Goal: Information Seeking & Learning: Learn about a topic

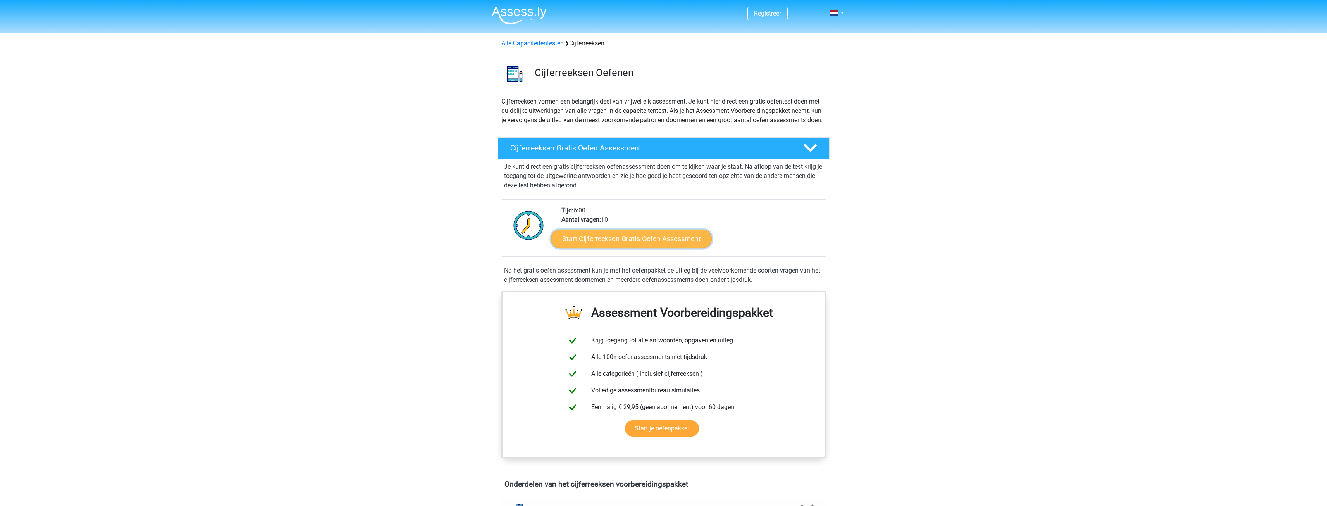
click at [636, 248] on link "Start Cijferreeksen Gratis Oefen Assessment" at bounding box center [631, 238] width 161 height 19
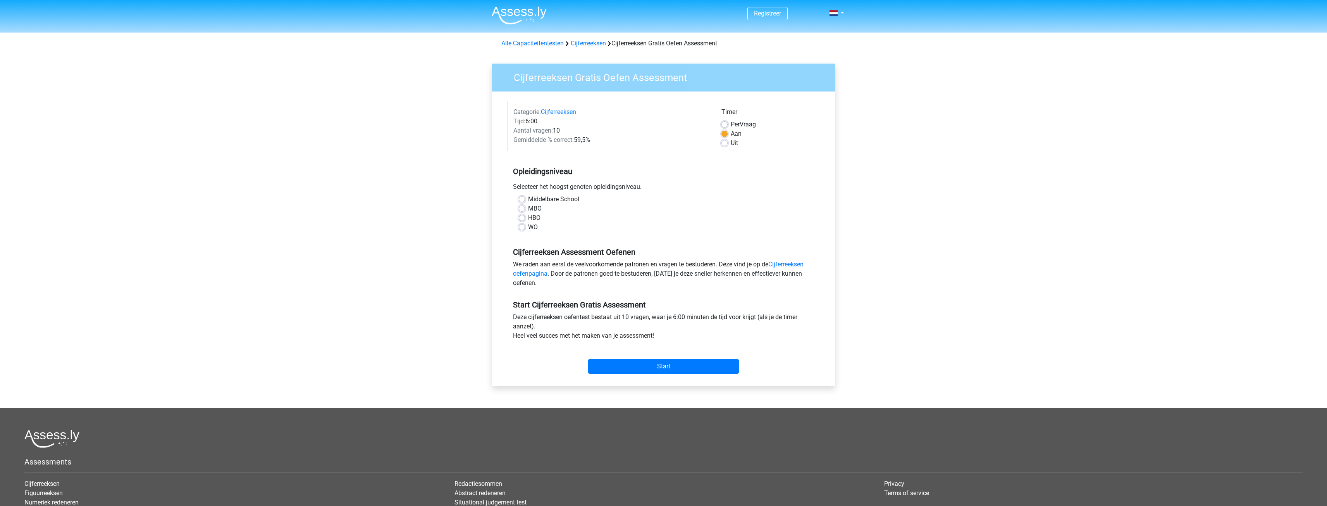
click at [532, 208] on label "MBO" at bounding box center [535, 208] width 14 height 9
click at [525, 208] on input "MBO" at bounding box center [522, 208] width 6 height 8
radio input "true"
click at [672, 362] on input "Start" at bounding box center [663, 366] width 151 height 15
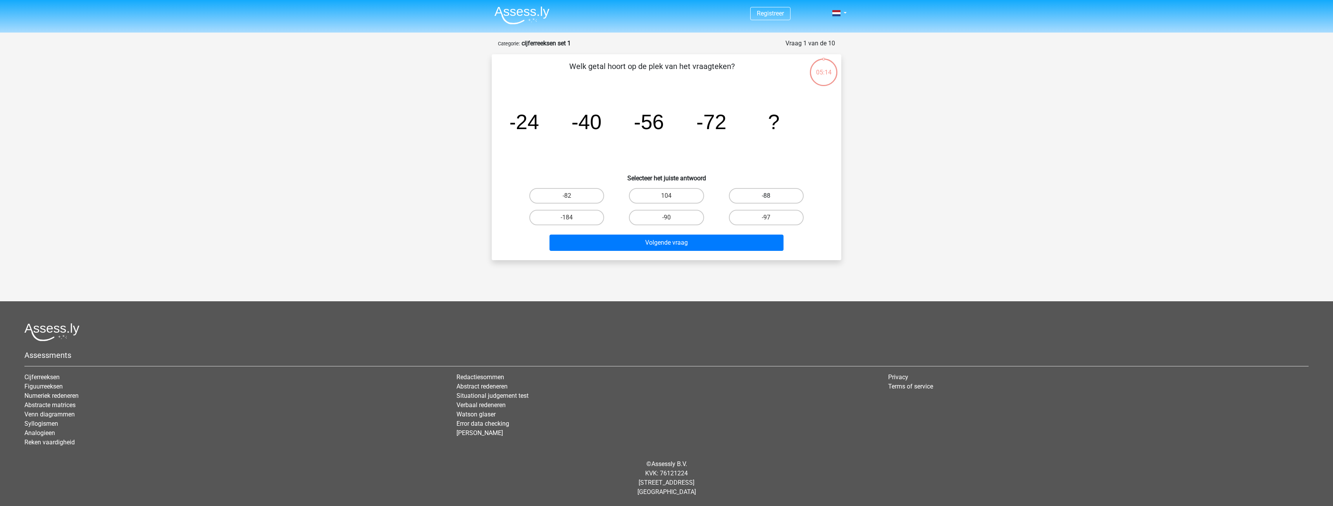
click at [761, 198] on label "-88" at bounding box center [766, 196] width 75 height 16
click at [766, 198] on input "-88" at bounding box center [768, 198] width 5 height 5
radio input "true"
click at [717, 243] on button "Volgende vraag" at bounding box center [667, 242] width 234 height 16
click at [598, 196] on label "-30" at bounding box center [566, 196] width 75 height 16
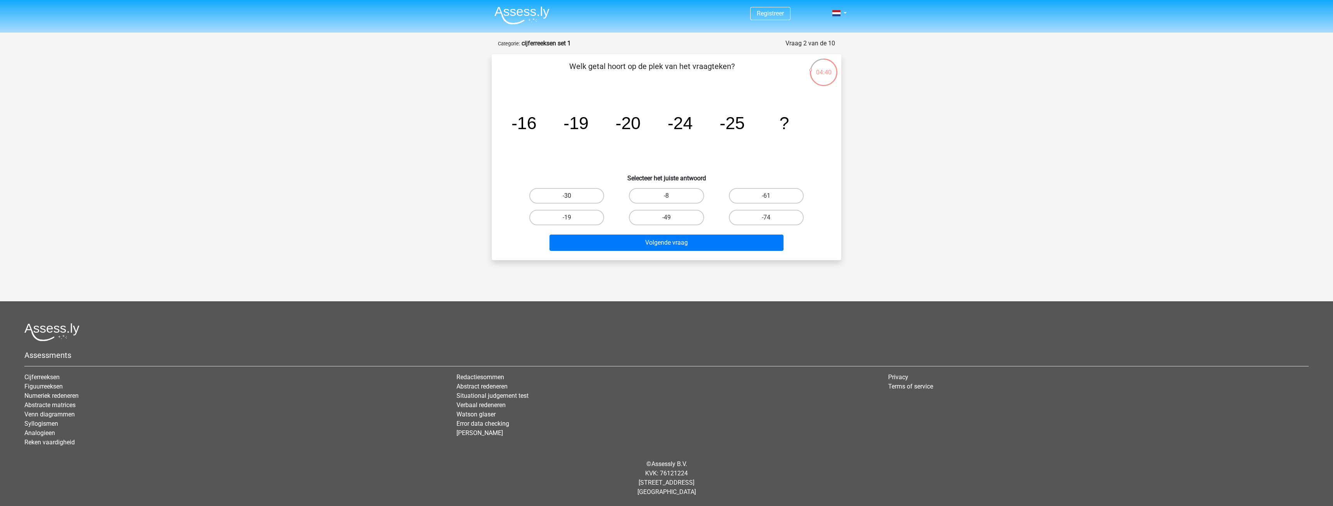
click at [572, 196] on input "-30" at bounding box center [569, 198] width 5 height 5
radio input "true"
click at [677, 243] on button "Volgende vraag" at bounding box center [667, 242] width 234 height 16
click at [696, 217] on label "-92" at bounding box center [666, 218] width 75 height 16
click at [672, 217] on input "-92" at bounding box center [669, 219] width 5 height 5
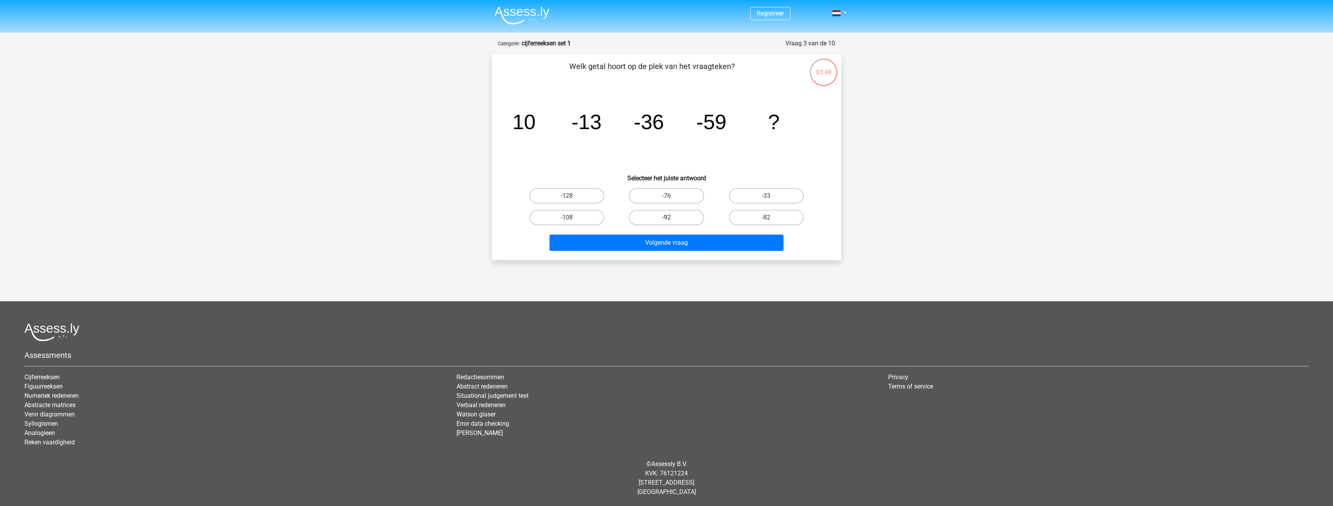
radio input "true"
click at [710, 241] on button "Volgende vraag" at bounding box center [667, 242] width 234 height 16
click at [688, 222] on label "28" at bounding box center [666, 218] width 75 height 16
click at [672, 222] on input "28" at bounding box center [669, 219] width 5 height 5
radio input "true"
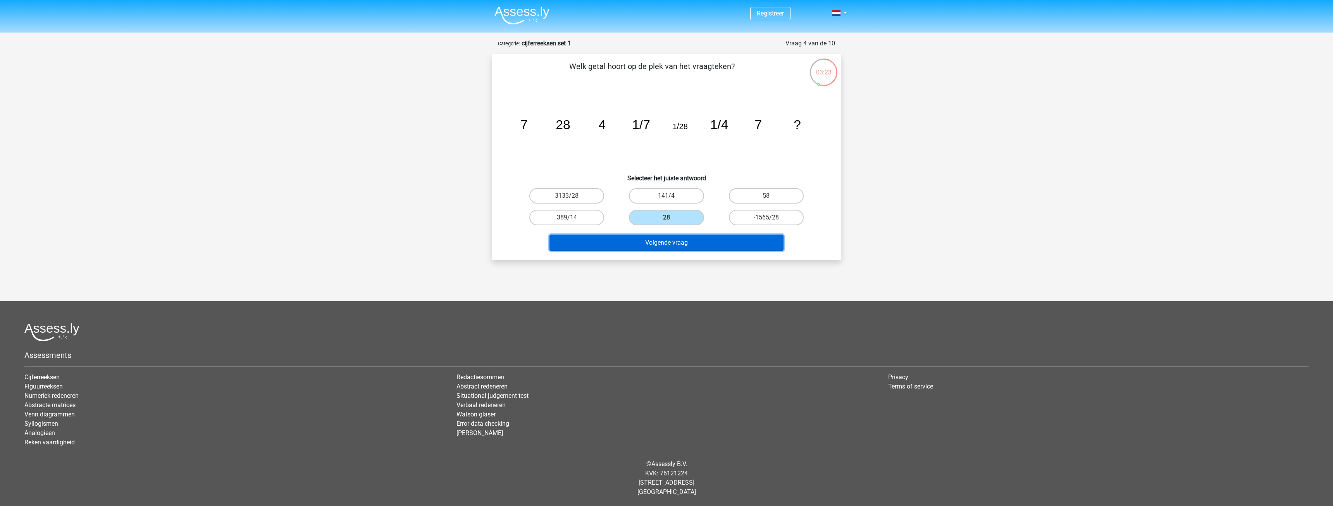
click at [688, 241] on button "Volgende vraag" at bounding box center [667, 242] width 234 height 16
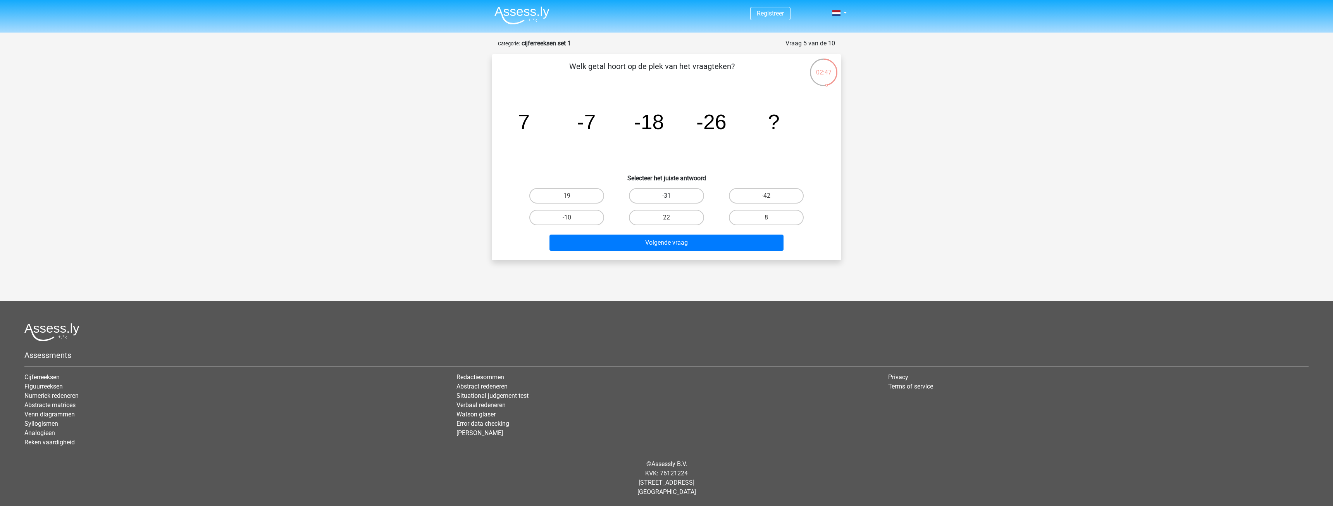
click at [693, 198] on label "-31" at bounding box center [666, 196] width 75 height 16
click at [672, 198] on input "-31" at bounding box center [669, 198] width 5 height 5
radio input "true"
click at [693, 241] on button "Volgende vraag" at bounding box center [667, 242] width 234 height 16
click at [674, 197] on label "-1857/625" at bounding box center [666, 196] width 75 height 16
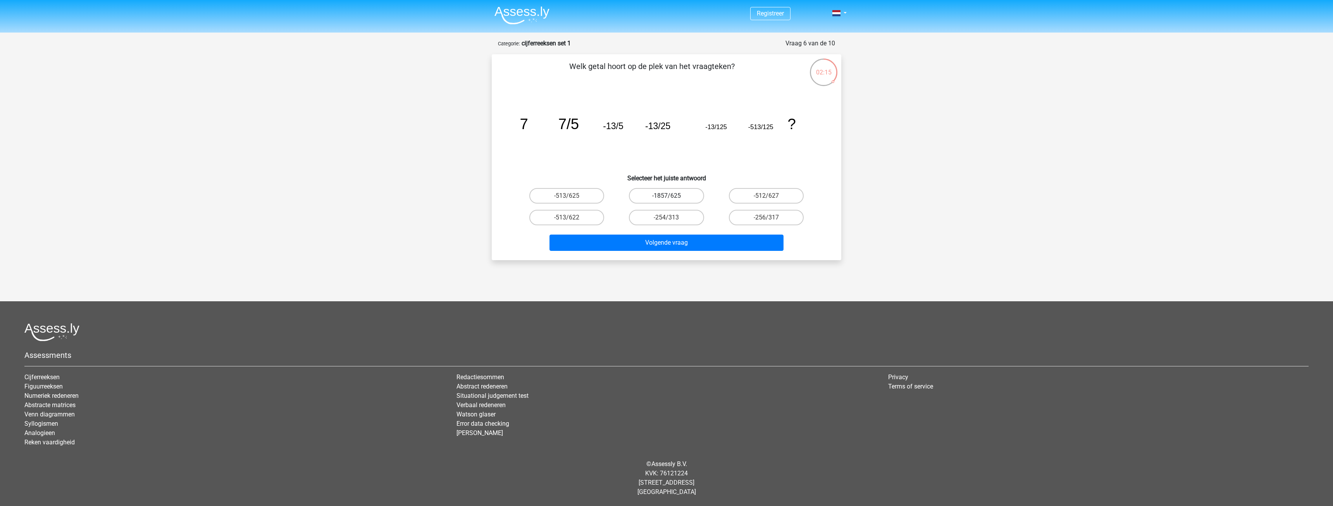
click at [672, 197] on input "-1857/625" at bounding box center [669, 198] width 5 height 5
radio input "true"
click at [697, 237] on button "Volgende vraag" at bounding box center [667, 242] width 234 height 16
click at [587, 196] on label "-7/4" at bounding box center [566, 196] width 75 height 16
click at [572, 196] on input "-7/4" at bounding box center [569, 198] width 5 height 5
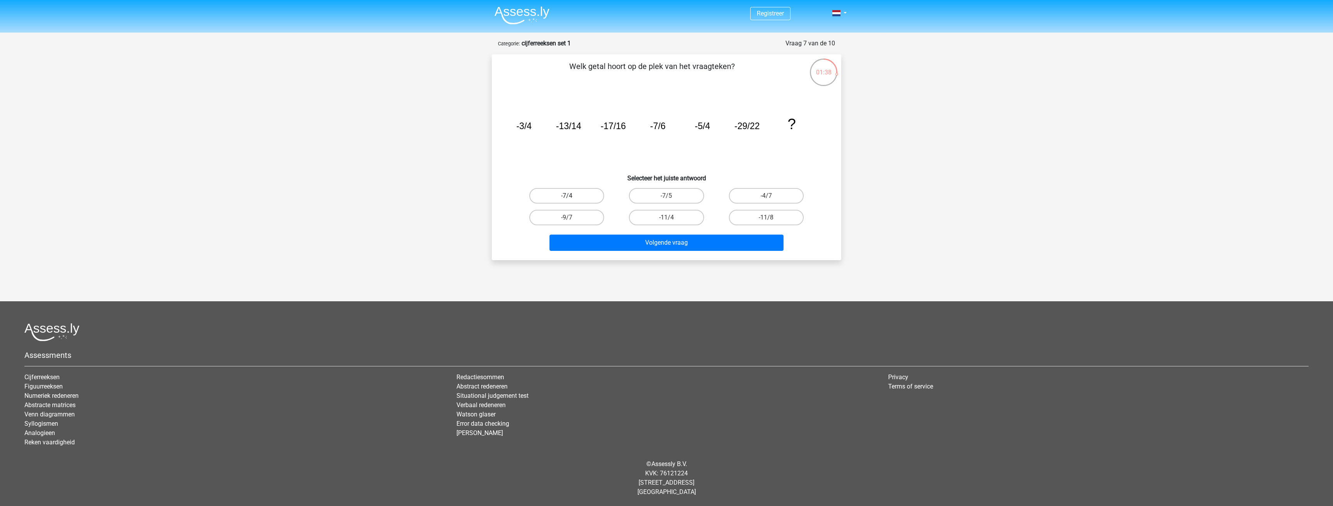
radio input "true"
click at [653, 248] on button "Volgende vraag" at bounding box center [667, 242] width 234 height 16
click at [690, 214] on label "10" at bounding box center [666, 218] width 75 height 16
click at [672, 217] on input "10" at bounding box center [669, 219] width 5 height 5
radio input "true"
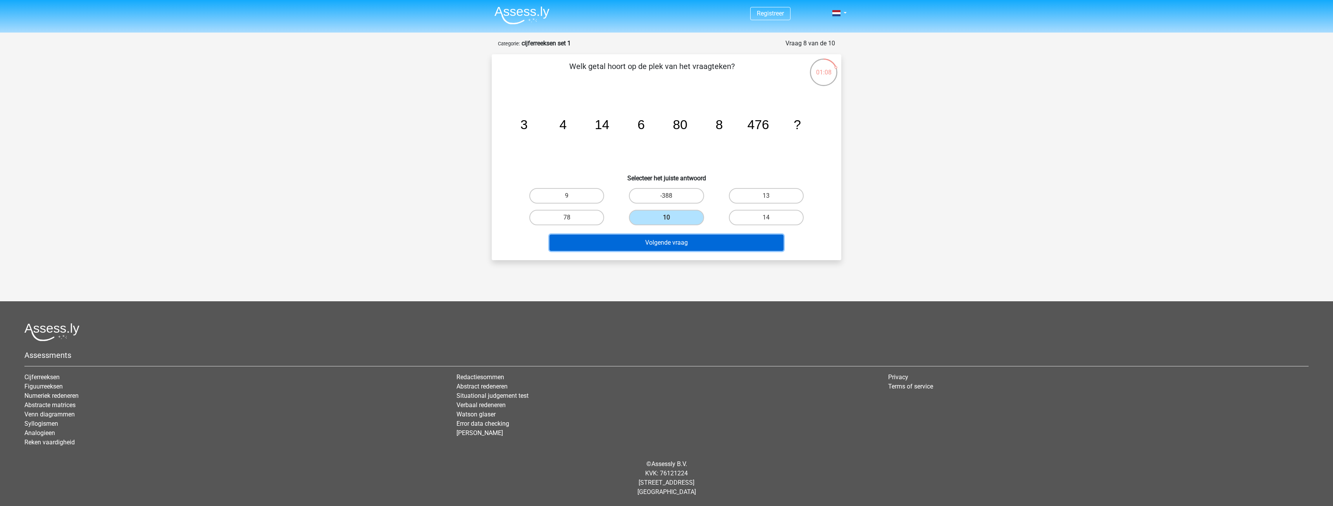
click at [696, 244] on button "Volgende vraag" at bounding box center [667, 242] width 234 height 16
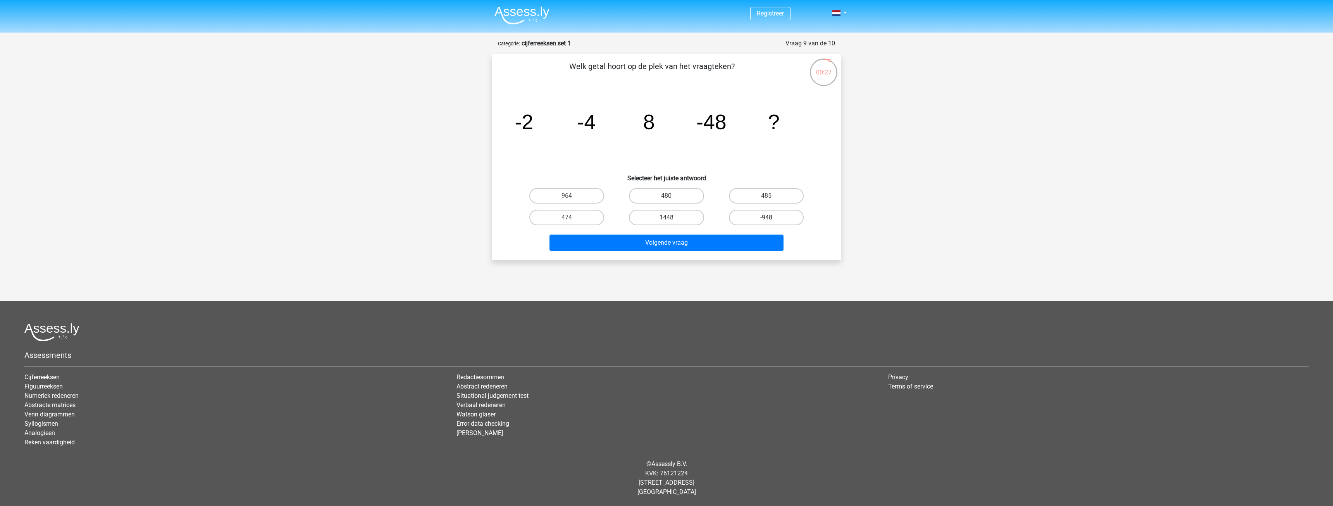
click at [760, 220] on label "-948" at bounding box center [766, 218] width 75 height 16
click at [766, 220] on input "-948" at bounding box center [768, 219] width 5 height 5
radio input "true"
click at [721, 240] on button "Volgende vraag" at bounding box center [667, 242] width 234 height 16
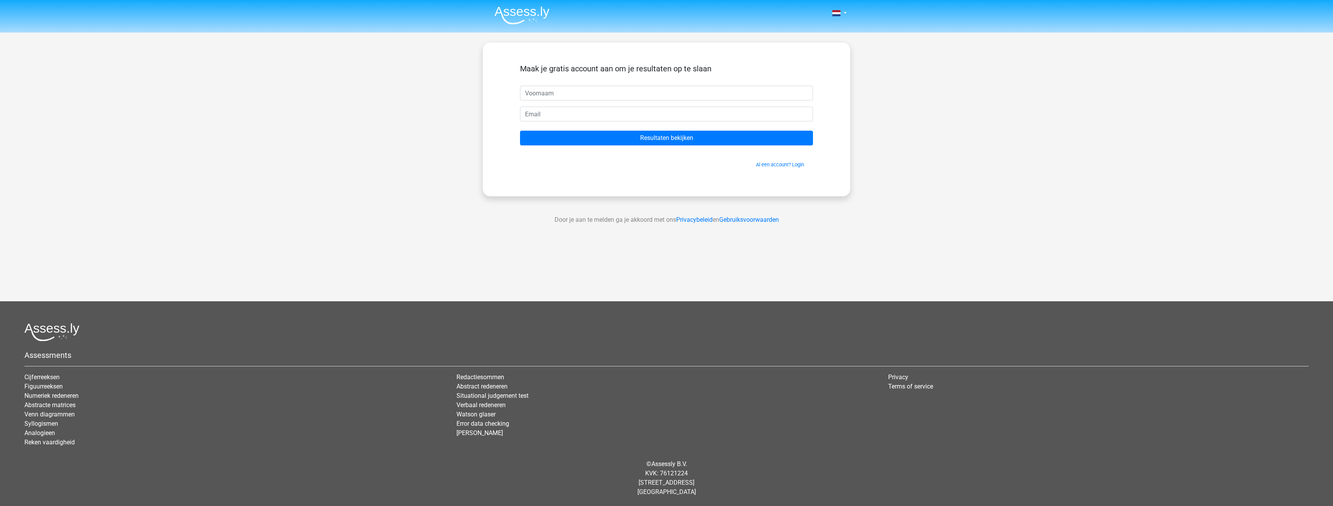
type input "[PERSON_NAME]"
drag, startPoint x: 598, startPoint y: 111, endPoint x: 538, endPoint y: 107, distance: 60.2
click at [538, 107] on input "davedruiven@ziggo.nl" at bounding box center [666, 114] width 293 height 15
type input "d"
type input "lordkezlar@gmail.com"
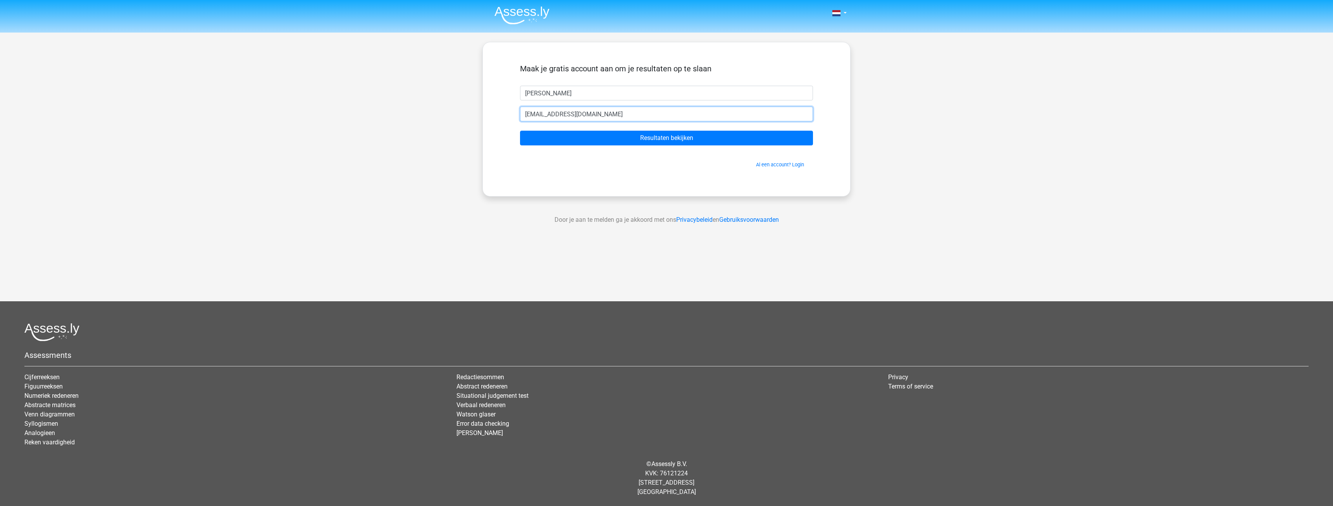
click at [520, 131] on input "Resultaten bekijken" at bounding box center [666, 138] width 293 height 15
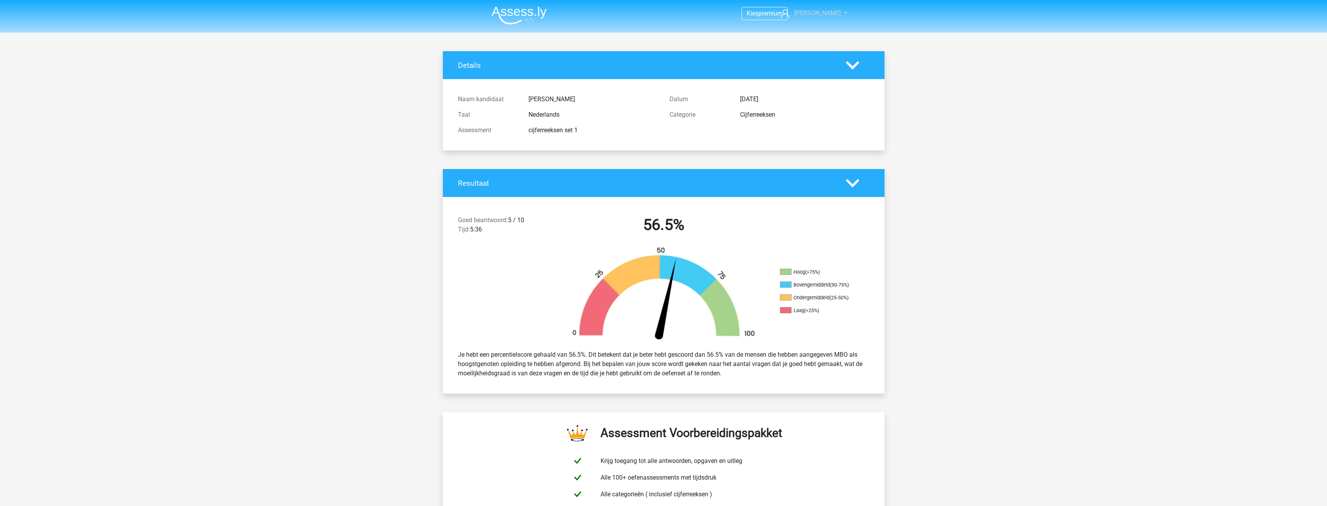
click at [821, 13] on span "[PERSON_NAME]" at bounding box center [817, 12] width 47 height 7
click at [513, 16] on img at bounding box center [519, 15] width 55 height 18
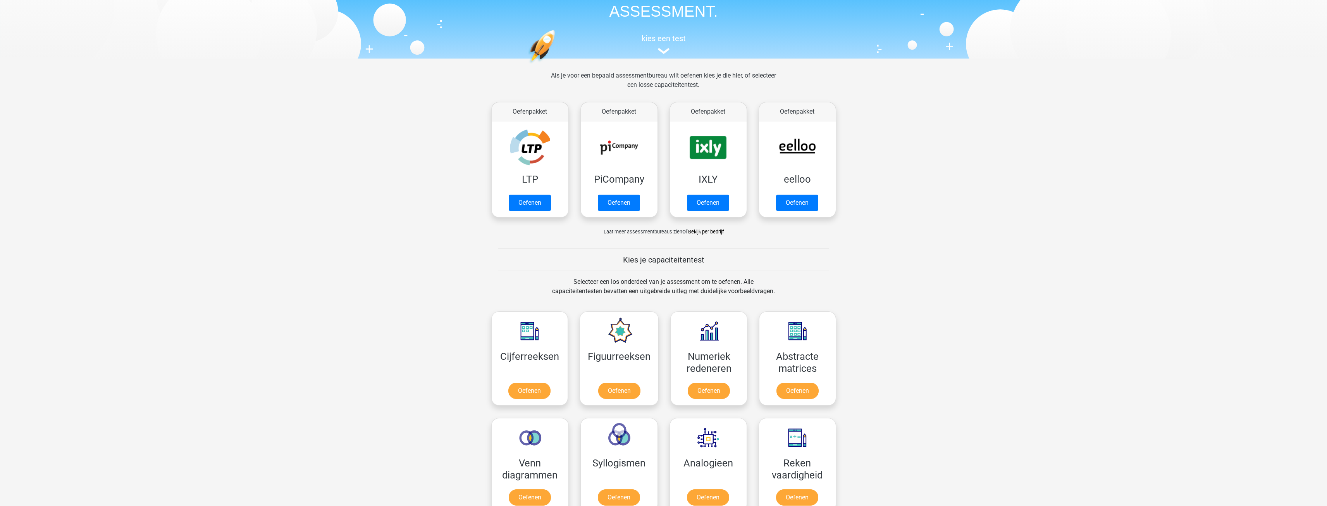
scroll to position [78, 0]
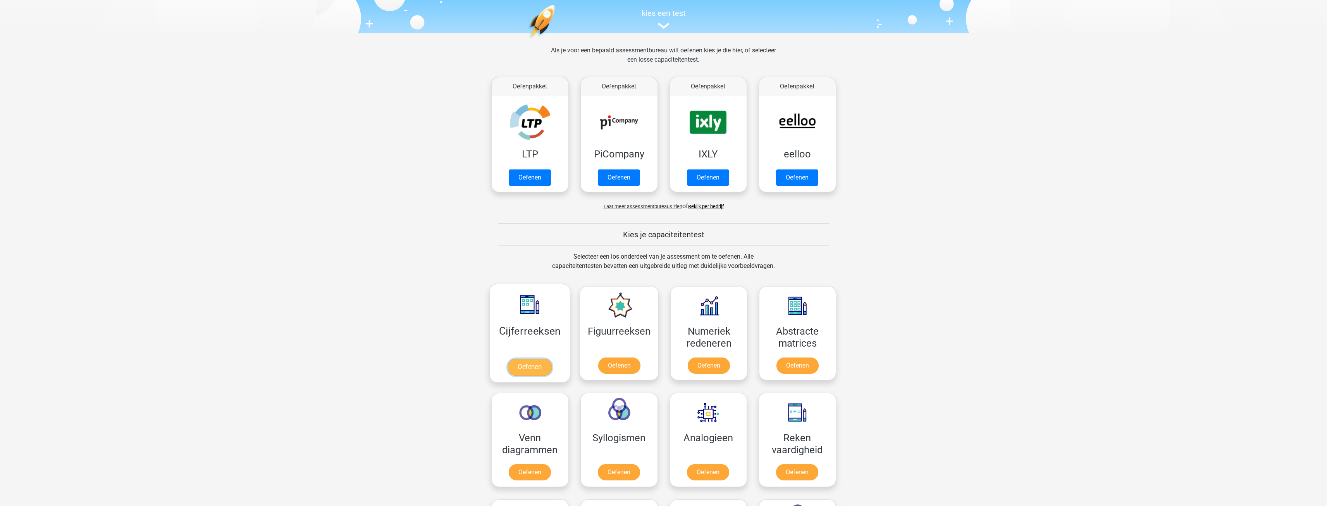
click at [532, 368] on link "Oefenen" at bounding box center [530, 366] width 44 height 17
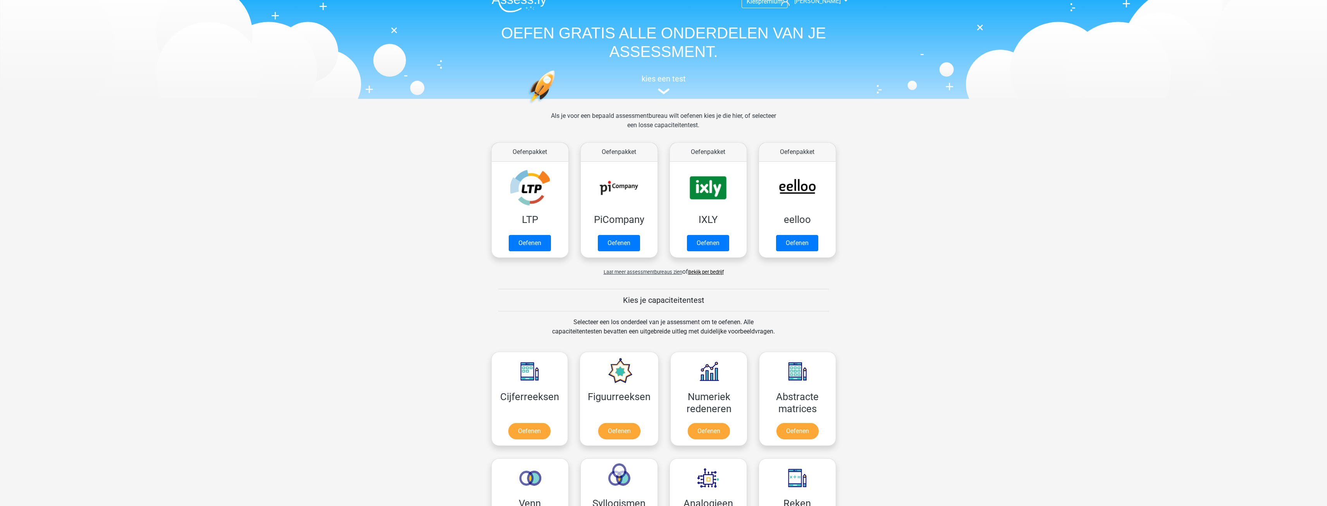
scroll to position [0, 0]
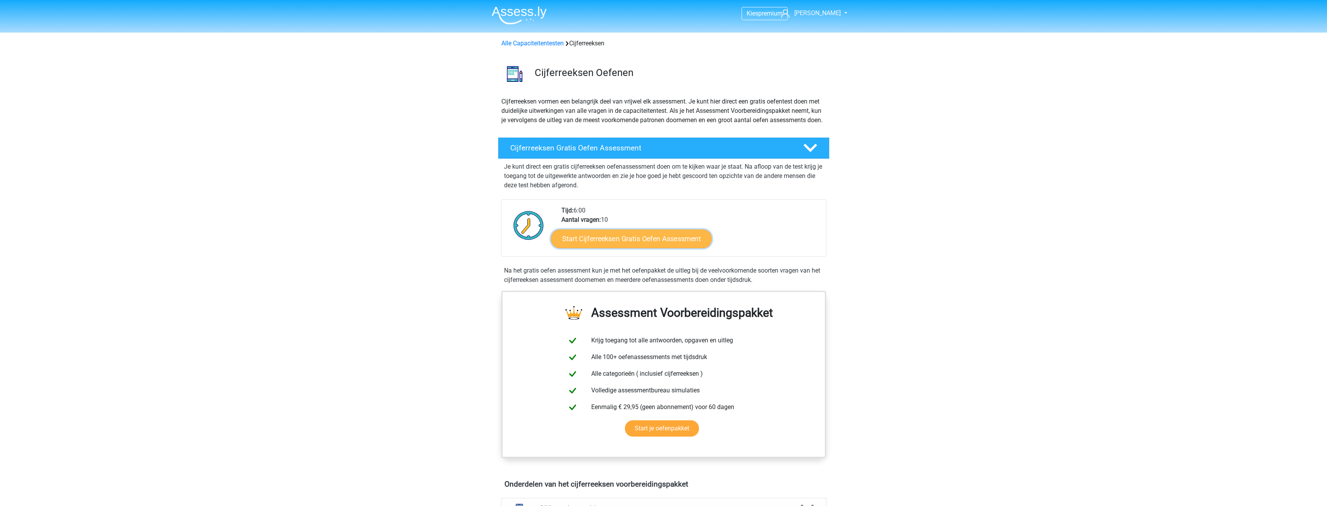
click at [650, 247] on link "Start Cijferreeksen Gratis Oefen Assessment" at bounding box center [631, 238] width 161 height 19
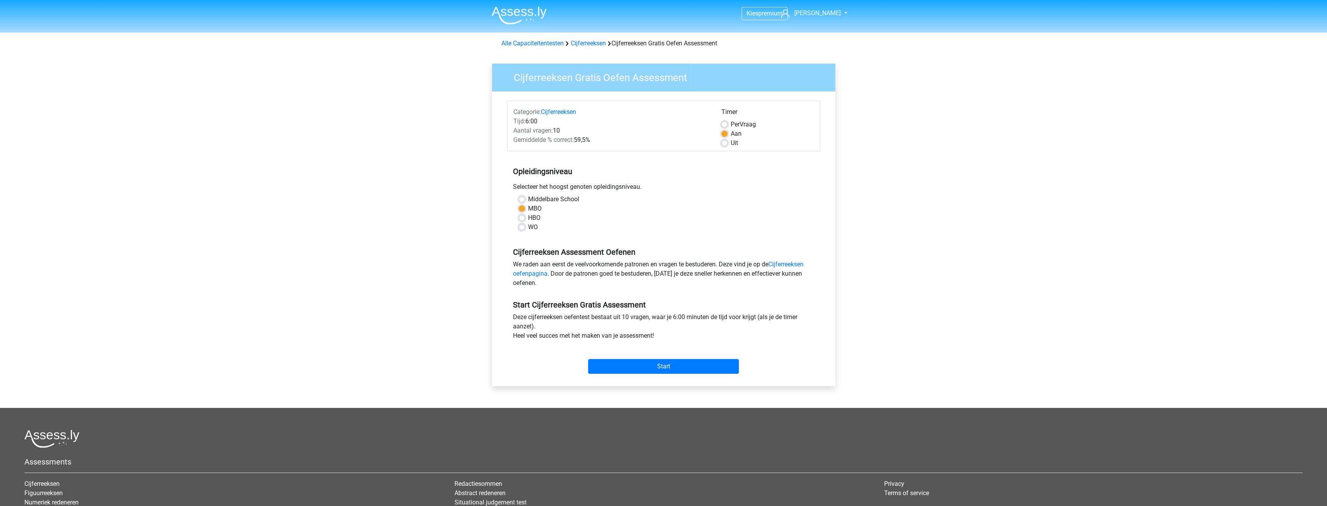
click at [738, 128] on span "Per" at bounding box center [735, 124] width 9 height 7
click at [728, 128] on input "Per Vraag" at bounding box center [725, 124] width 6 height 8
radio input "true"
click at [666, 358] on div "Start" at bounding box center [663, 359] width 313 height 27
click at [671, 364] on input "Start" at bounding box center [663, 366] width 151 height 15
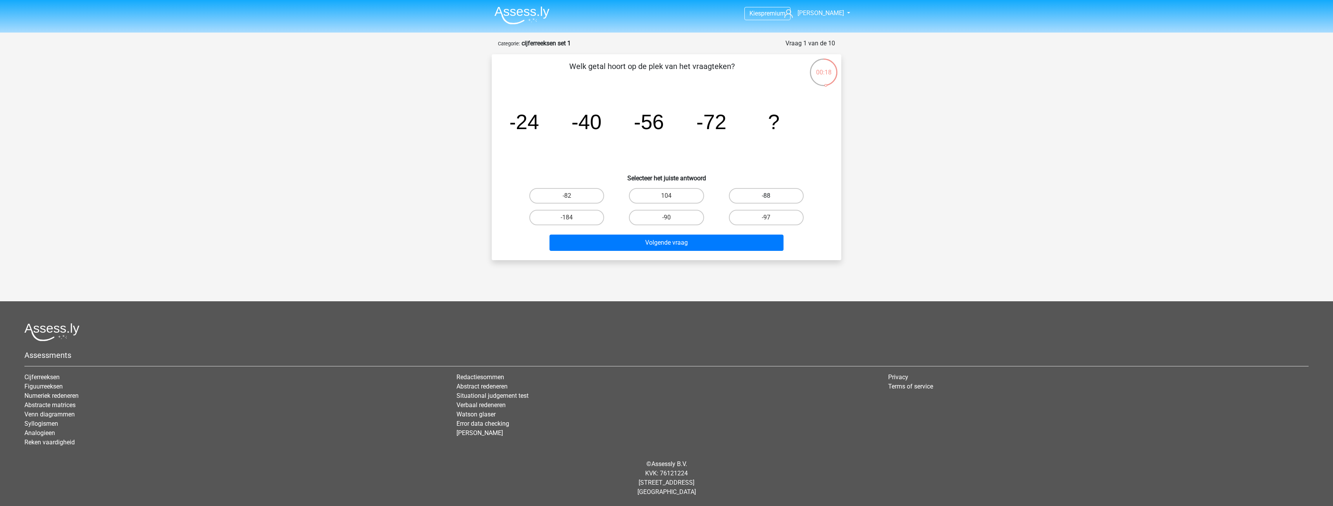
click at [764, 196] on label "-88" at bounding box center [766, 196] width 75 height 16
click at [766, 196] on input "-88" at bounding box center [768, 198] width 5 height 5
radio input "true"
click at [719, 235] on button "Volgende vraag" at bounding box center [667, 242] width 234 height 16
click at [581, 195] on label "-30" at bounding box center [566, 196] width 75 height 16
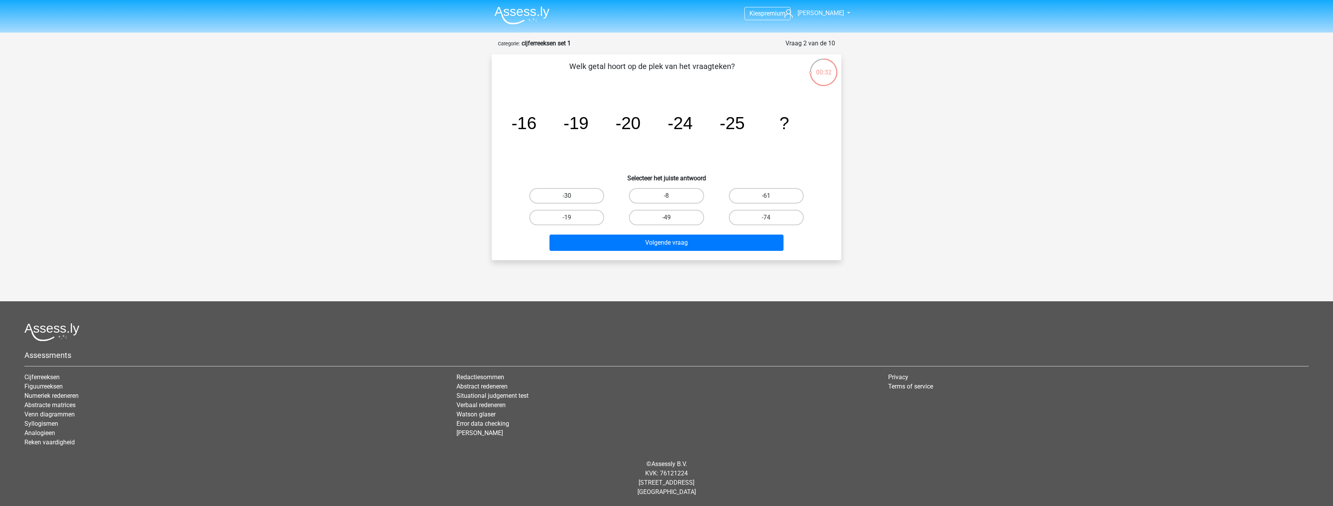
click at [572, 196] on input "-30" at bounding box center [569, 198] width 5 height 5
radio input "true"
click at [693, 245] on button "Volgende vraag" at bounding box center [667, 242] width 234 height 16
click at [762, 219] on label "-82" at bounding box center [766, 218] width 75 height 16
click at [766, 219] on input "-82" at bounding box center [768, 219] width 5 height 5
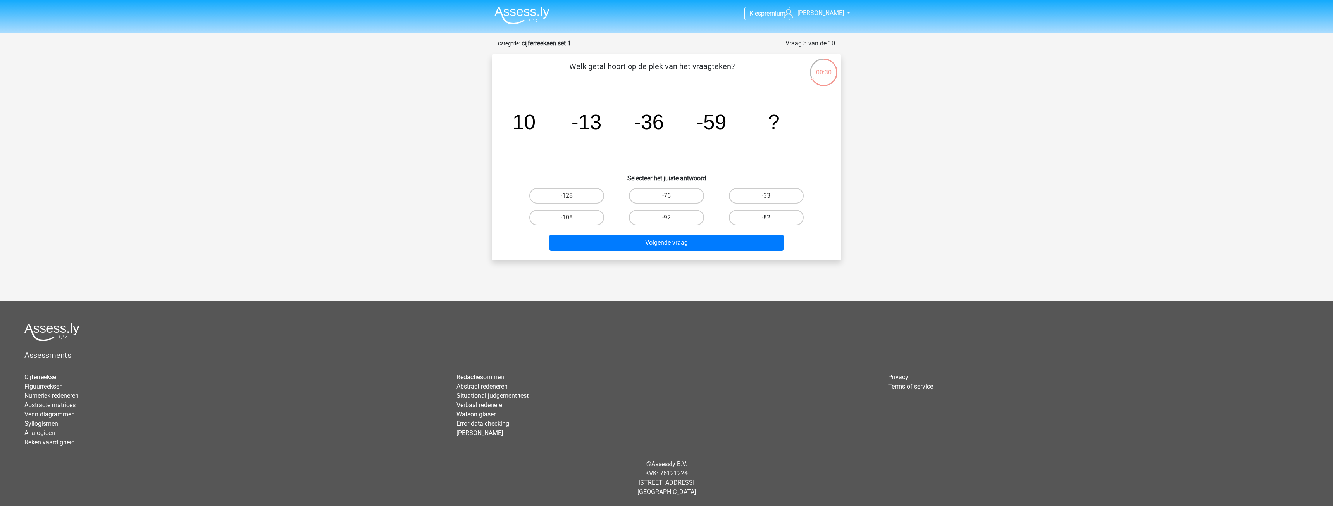
radio input "true"
click at [741, 236] on button "Volgende vraag" at bounding box center [667, 242] width 234 height 16
click at [685, 216] on label "28" at bounding box center [666, 218] width 75 height 16
click at [672, 217] on input "28" at bounding box center [669, 219] width 5 height 5
radio input "true"
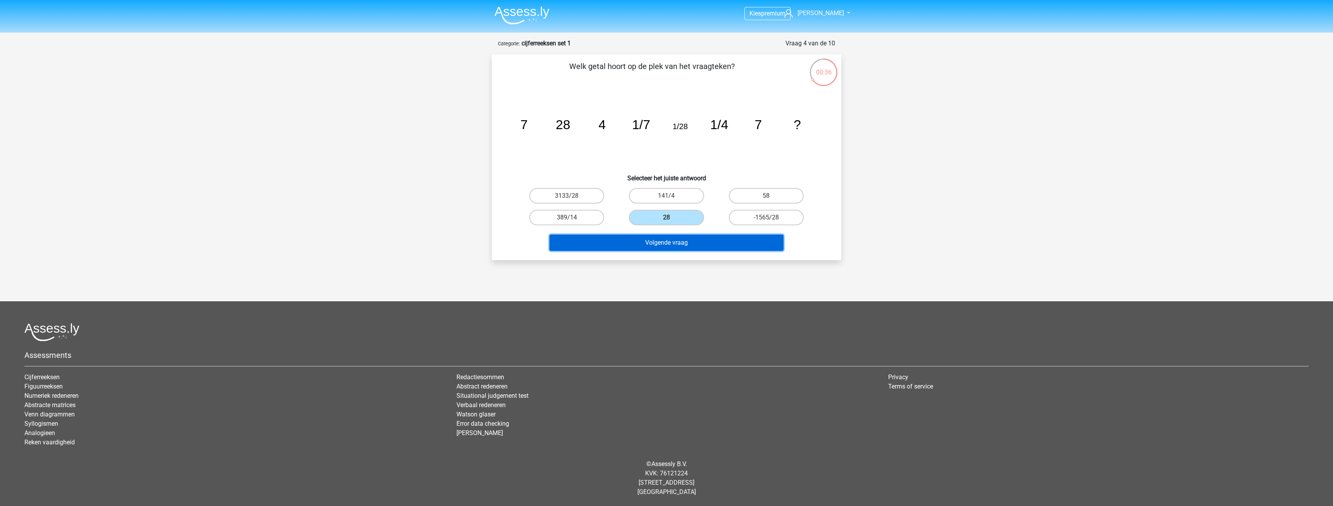
click at [692, 240] on button "Volgende vraag" at bounding box center [667, 242] width 234 height 16
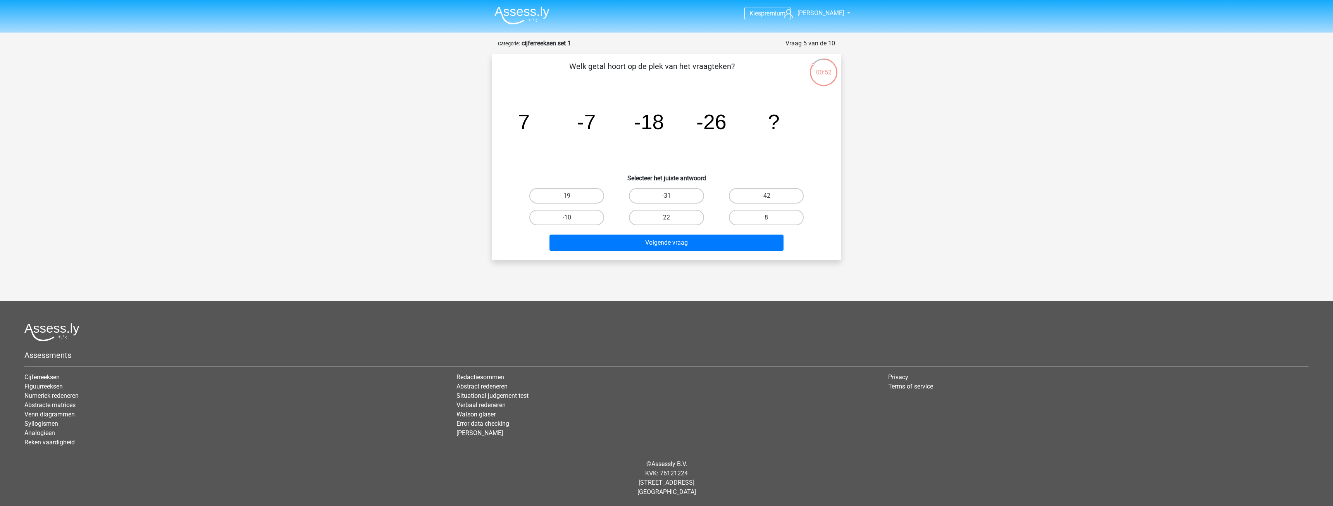
click at [687, 196] on label "-31" at bounding box center [666, 196] width 75 height 16
click at [672, 196] on input "-31" at bounding box center [669, 198] width 5 height 5
radio input "true"
click at [711, 244] on button "Volgende vraag" at bounding box center [667, 242] width 234 height 16
click at [585, 195] on label "-513/625" at bounding box center [566, 196] width 75 height 16
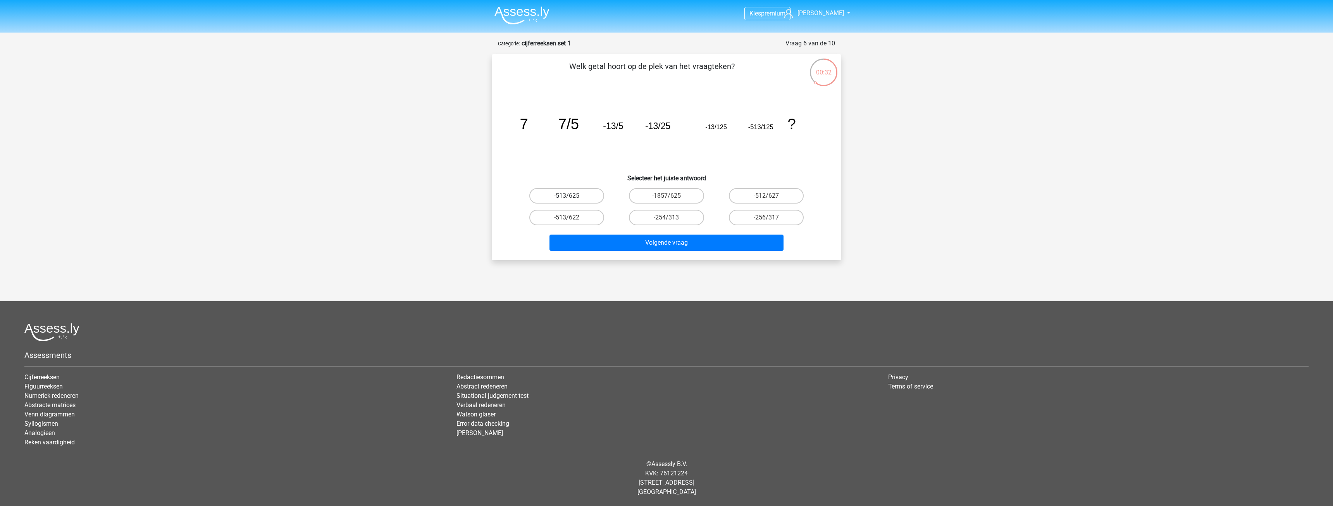
click at [572, 196] on input "-513/625" at bounding box center [569, 198] width 5 height 5
radio input "true"
click at [663, 246] on button "Volgende vraag" at bounding box center [667, 242] width 234 height 16
click at [755, 197] on label "-4/7" at bounding box center [766, 196] width 75 height 16
click at [766, 197] on input "-4/7" at bounding box center [768, 198] width 5 height 5
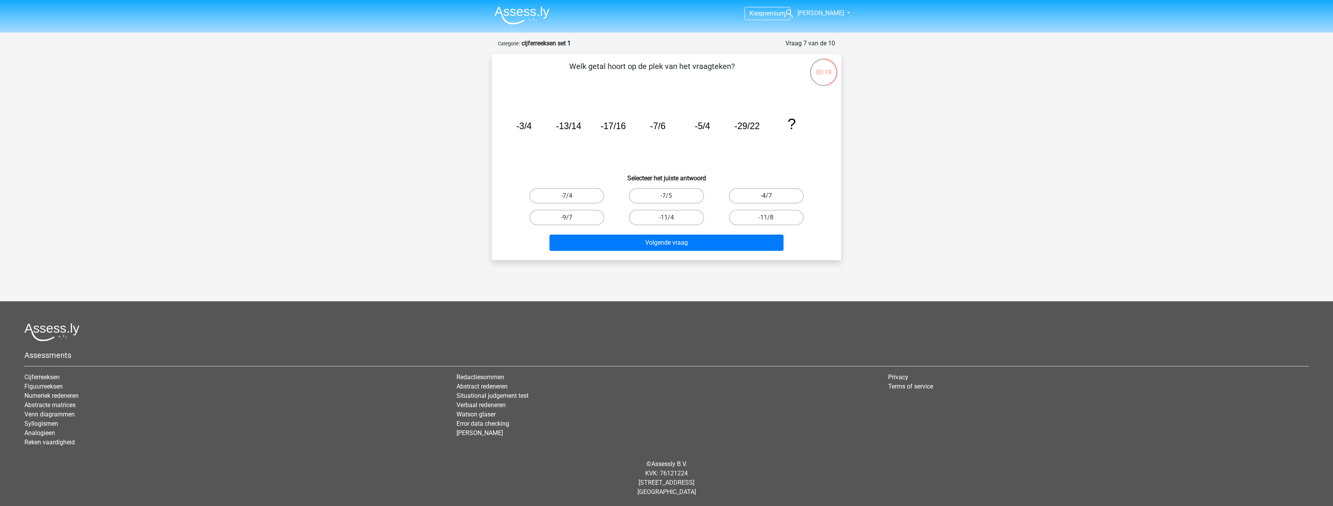
radio input "true"
click at [721, 239] on button "Volgende vraag" at bounding box center [667, 242] width 234 height 16
click at [586, 216] on label "78" at bounding box center [566, 218] width 75 height 16
click at [572, 217] on input "78" at bounding box center [569, 219] width 5 height 5
radio input "true"
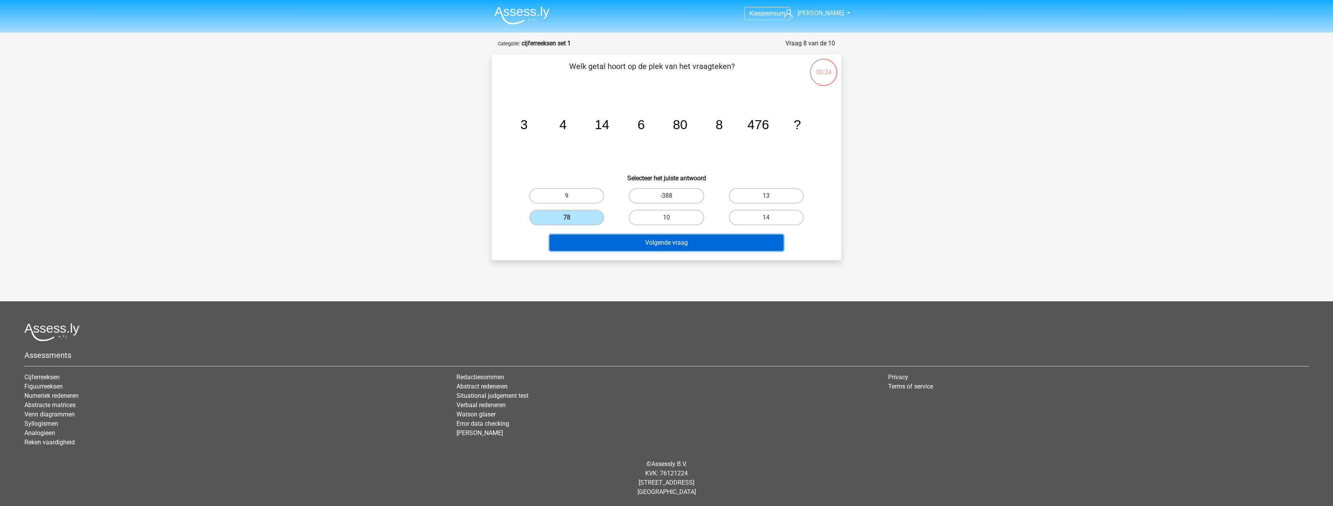
click at [638, 245] on button "Volgende vraag" at bounding box center [667, 242] width 234 height 16
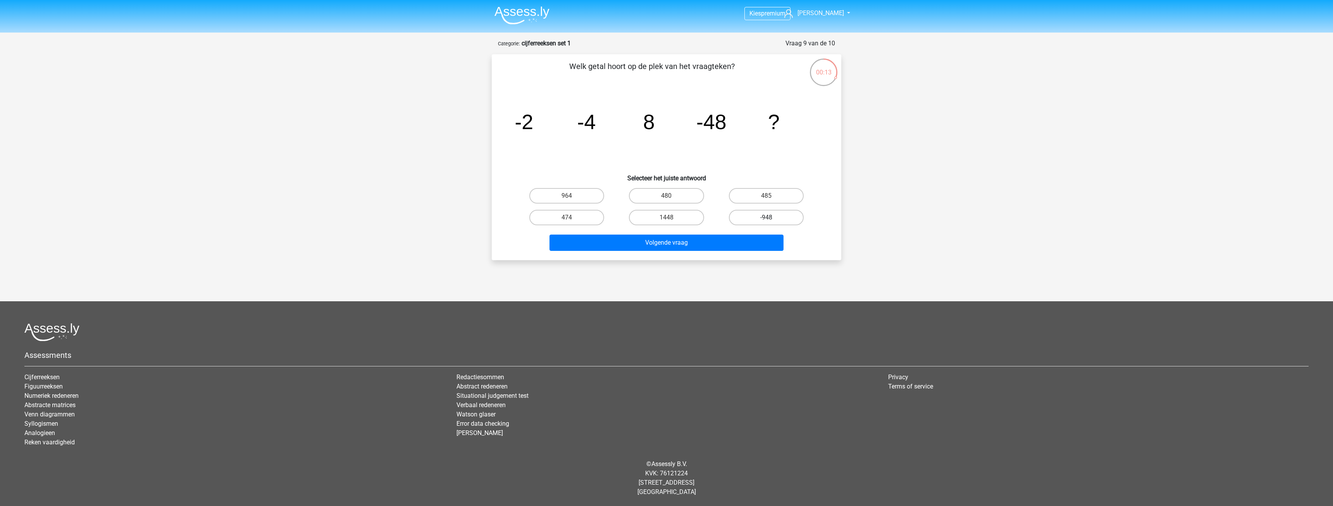
click at [749, 218] on label "-948" at bounding box center [766, 218] width 75 height 16
click at [766, 218] on input "-948" at bounding box center [768, 219] width 5 height 5
radio input "true"
click at [730, 232] on div "Volgende vraag" at bounding box center [666, 241] width 325 height 26
click at [720, 236] on button "Volgende vraag" at bounding box center [667, 242] width 234 height 16
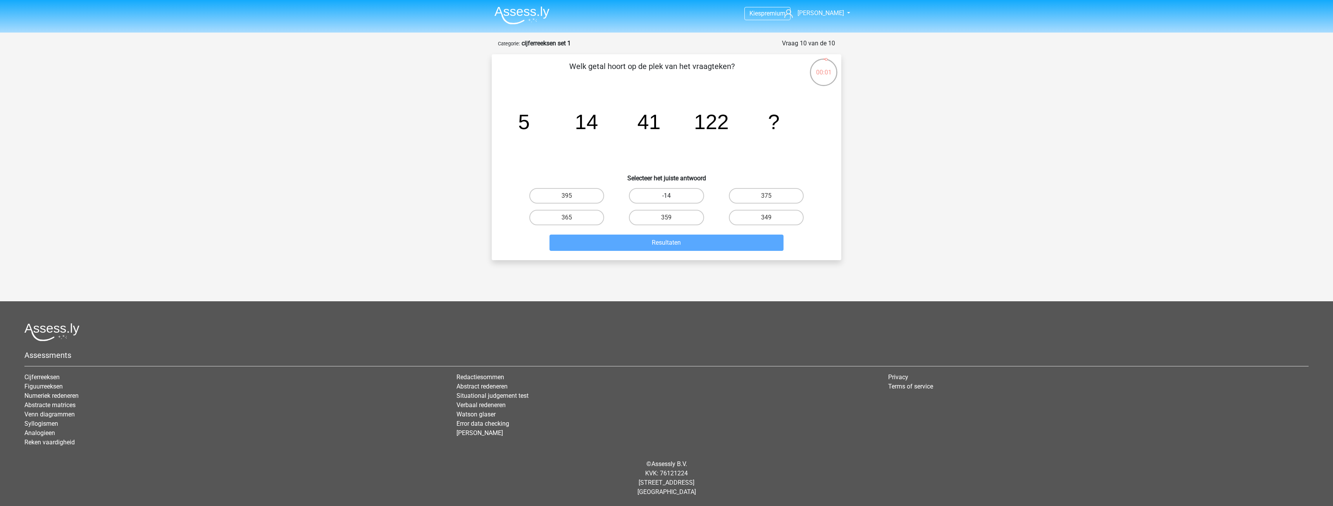
click at [681, 190] on label "-14" at bounding box center [666, 196] width 75 height 16
click at [672, 196] on input "-14" at bounding box center [669, 198] width 5 height 5
radio input "true"
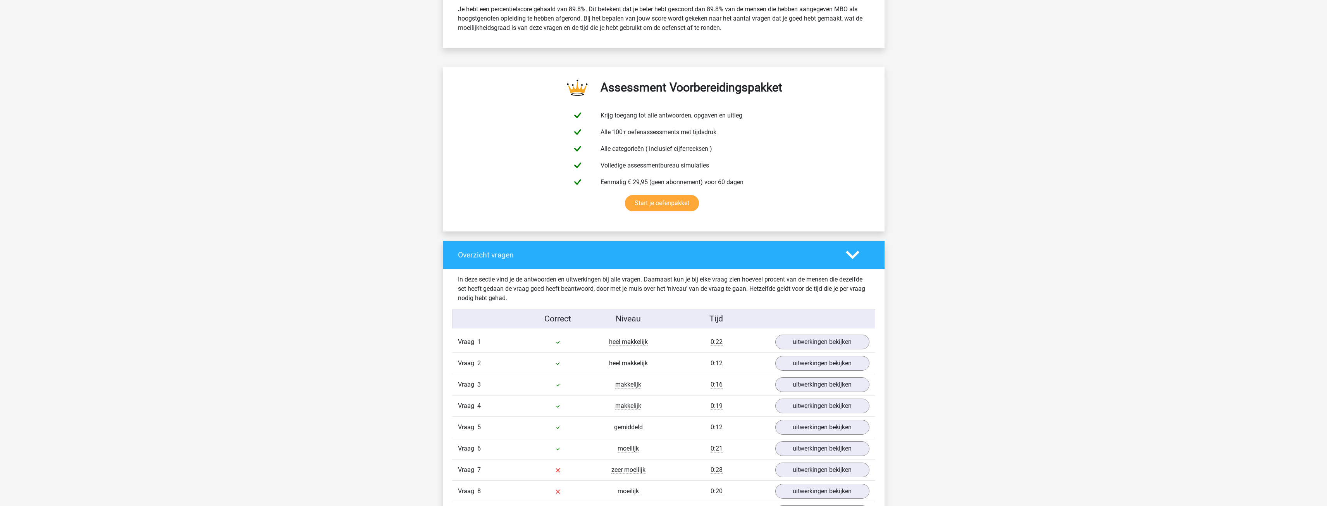
scroll to position [465, 0]
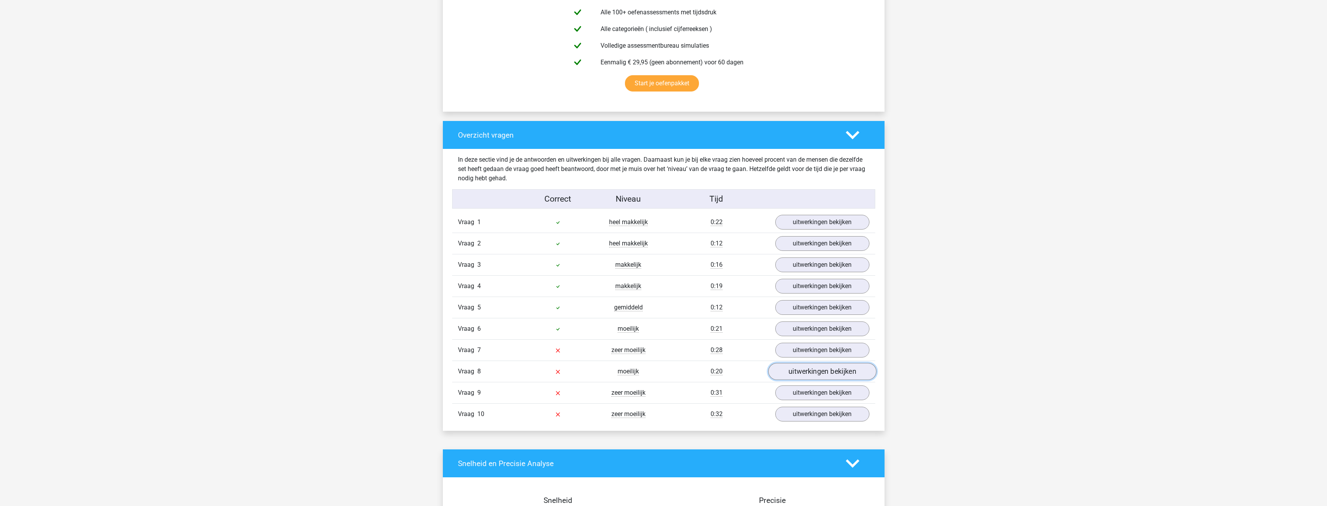
click at [817, 370] on link "uitwerkingen bekijken" at bounding box center [822, 371] width 108 height 17
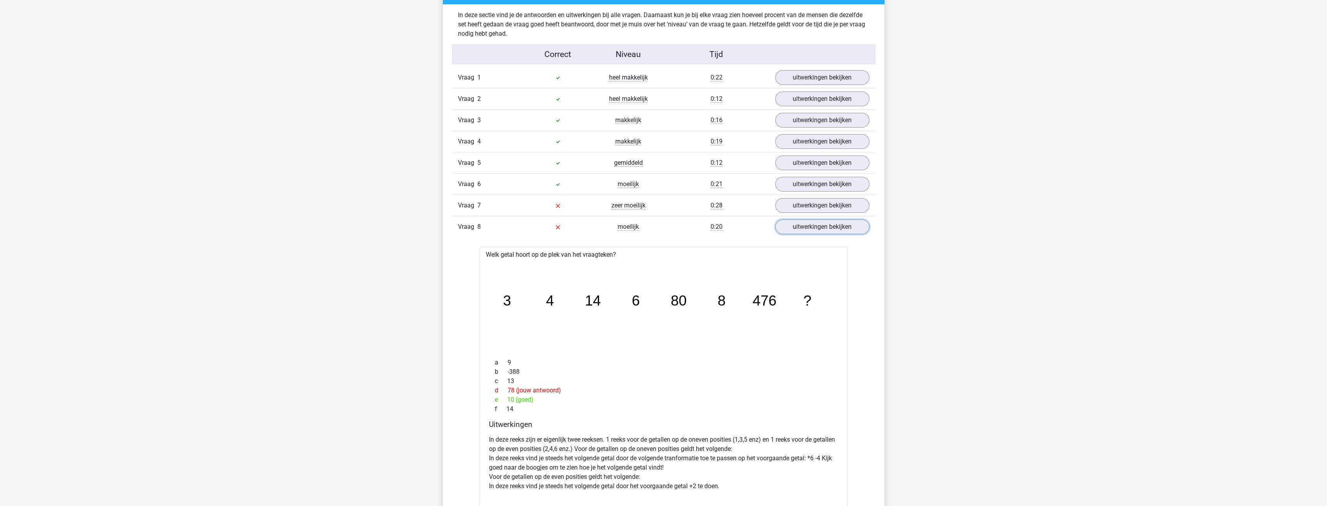
scroll to position [620, 0]
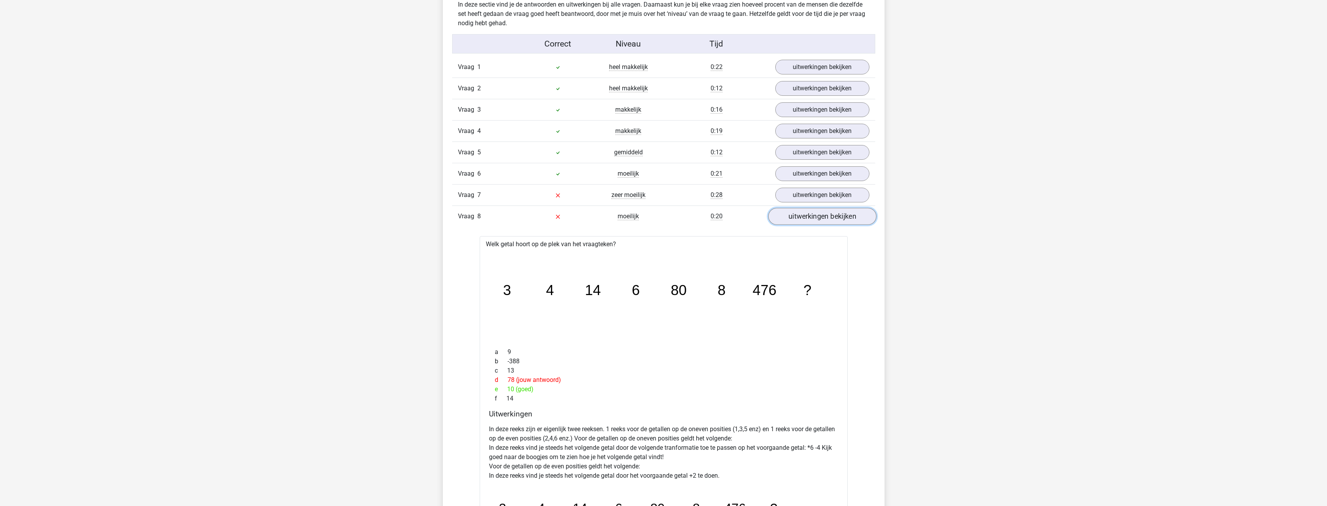
click at [848, 216] on link "uitwerkingen bekijken" at bounding box center [822, 216] width 108 height 17
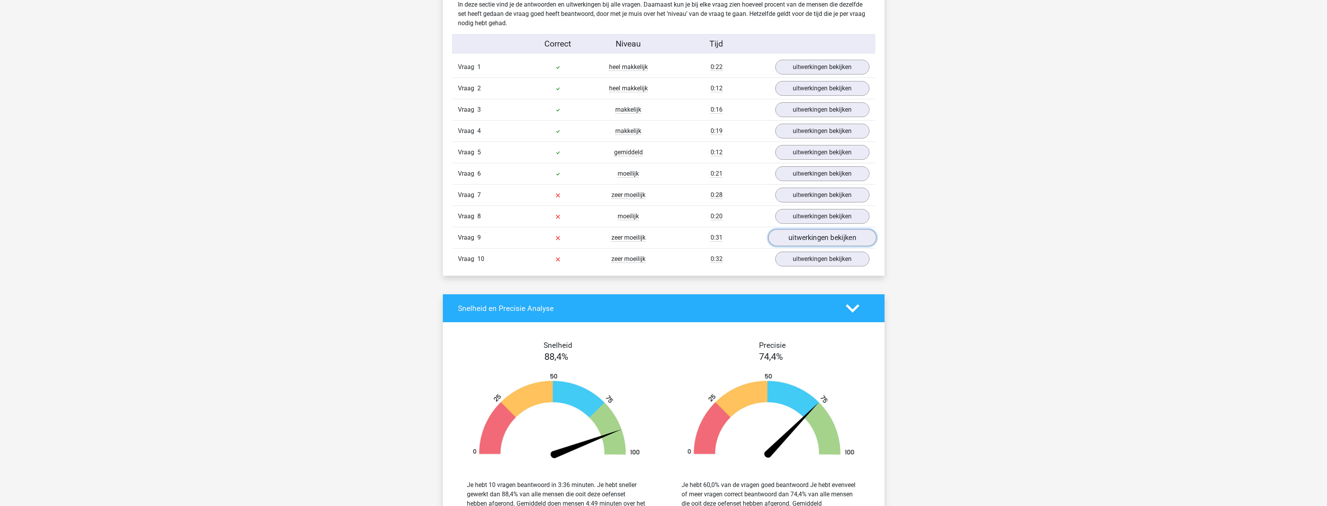
click at [843, 236] on link "uitwerkingen bekijken" at bounding box center [822, 237] width 108 height 17
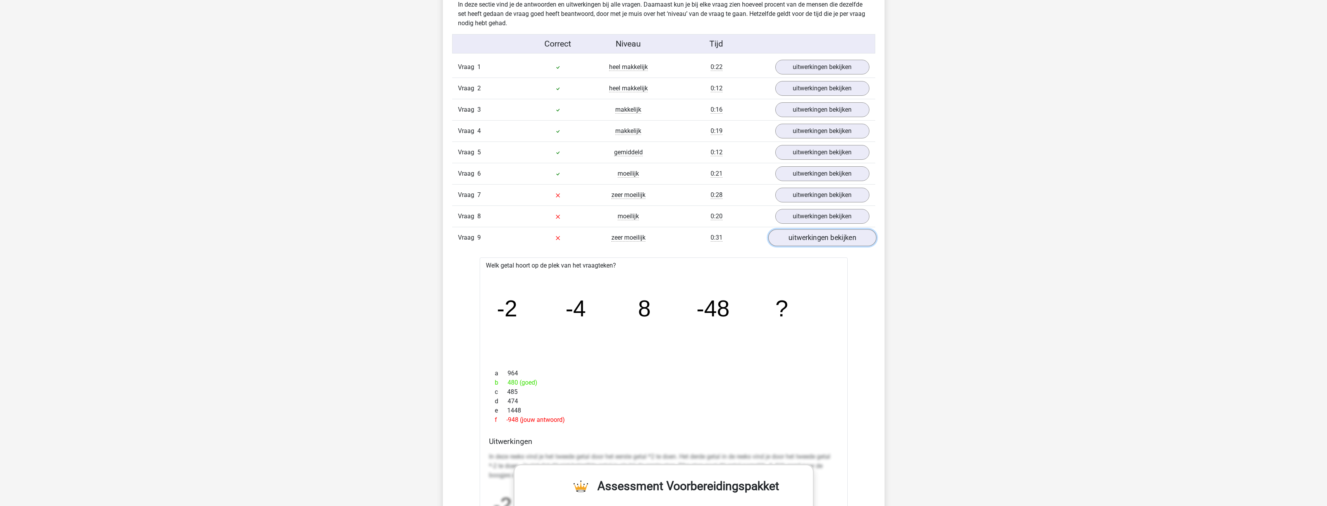
click at [836, 238] on link "uitwerkingen bekijken" at bounding box center [822, 237] width 108 height 17
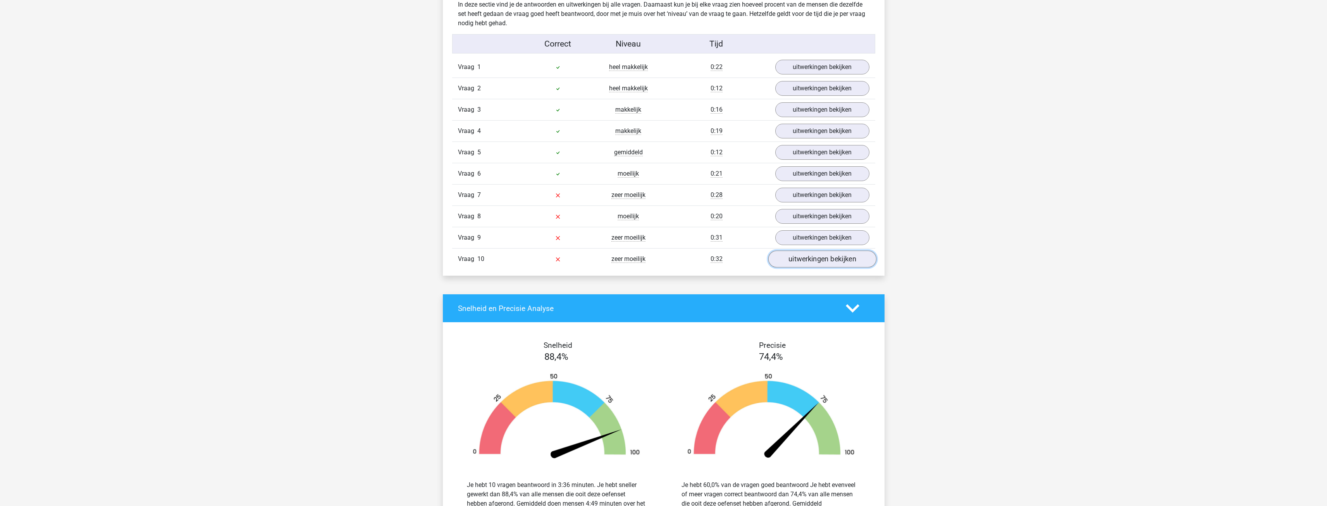
click at [829, 257] on link "uitwerkingen bekijken" at bounding box center [822, 258] width 108 height 17
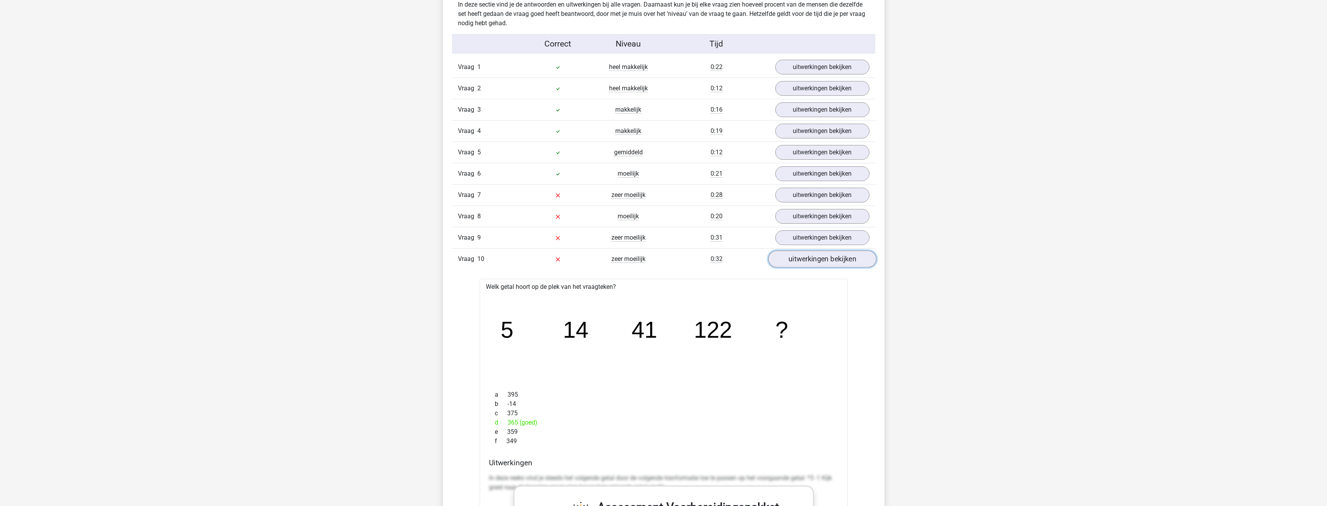
click at [829, 257] on link "uitwerkingen bekijken" at bounding box center [822, 258] width 108 height 17
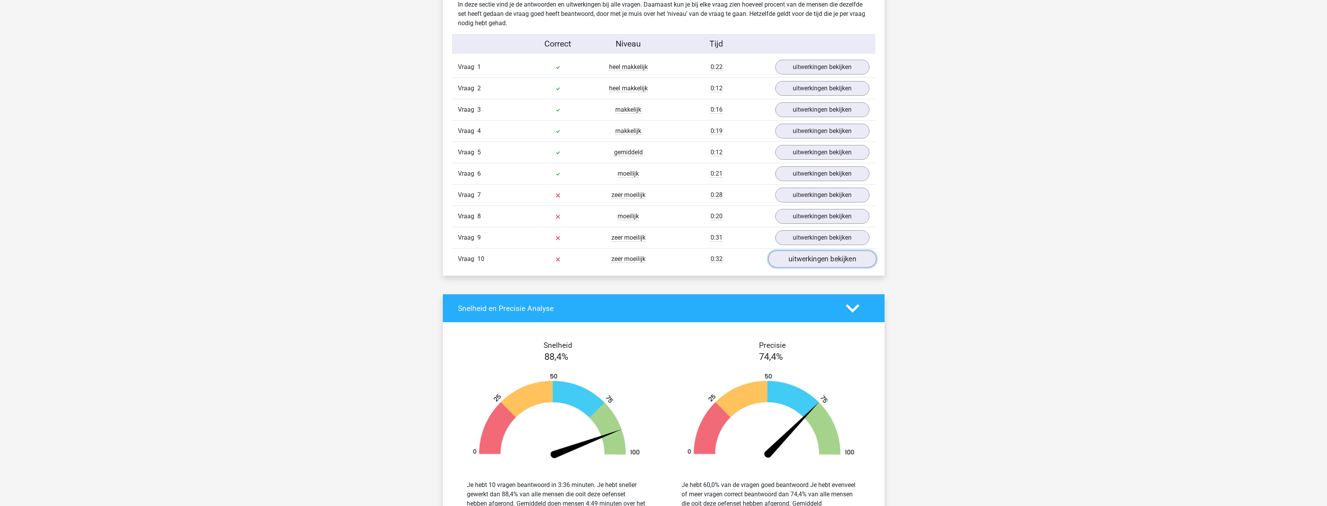
click at [813, 258] on link "uitwerkingen bekijken" at bounding box center [822, 258] width 108 height 17
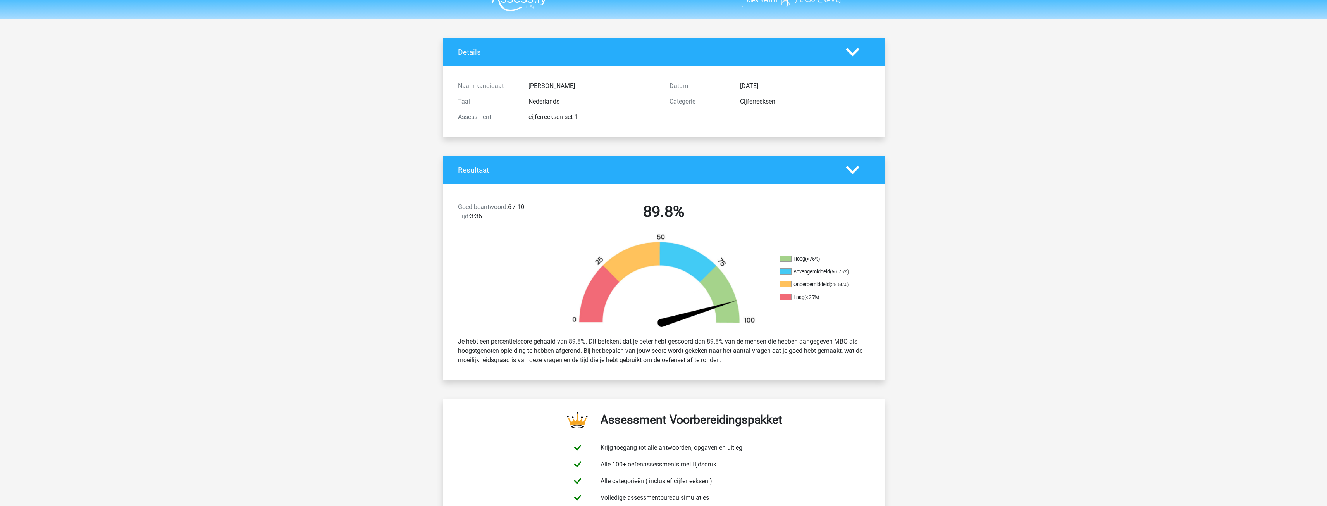
scroll to position [0, 0]
